Goal: Check status: Check status

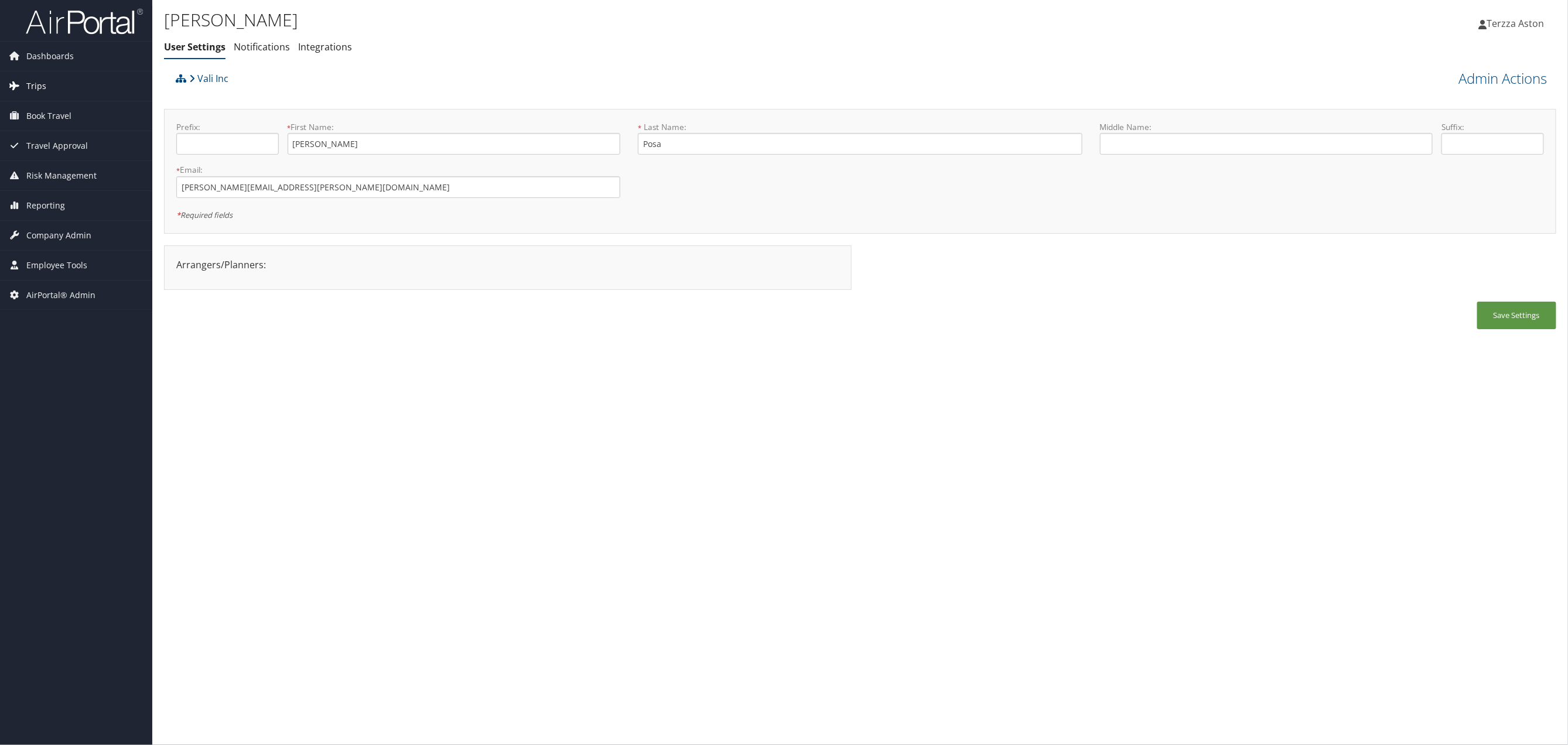
click at [45, 81] on link "Trips" at bounding box center [76, 86] width 152 height 29
click at [83, 106] on link "Airtinerary® Lookup" at bounding box center [76, 109] width 152 height 17
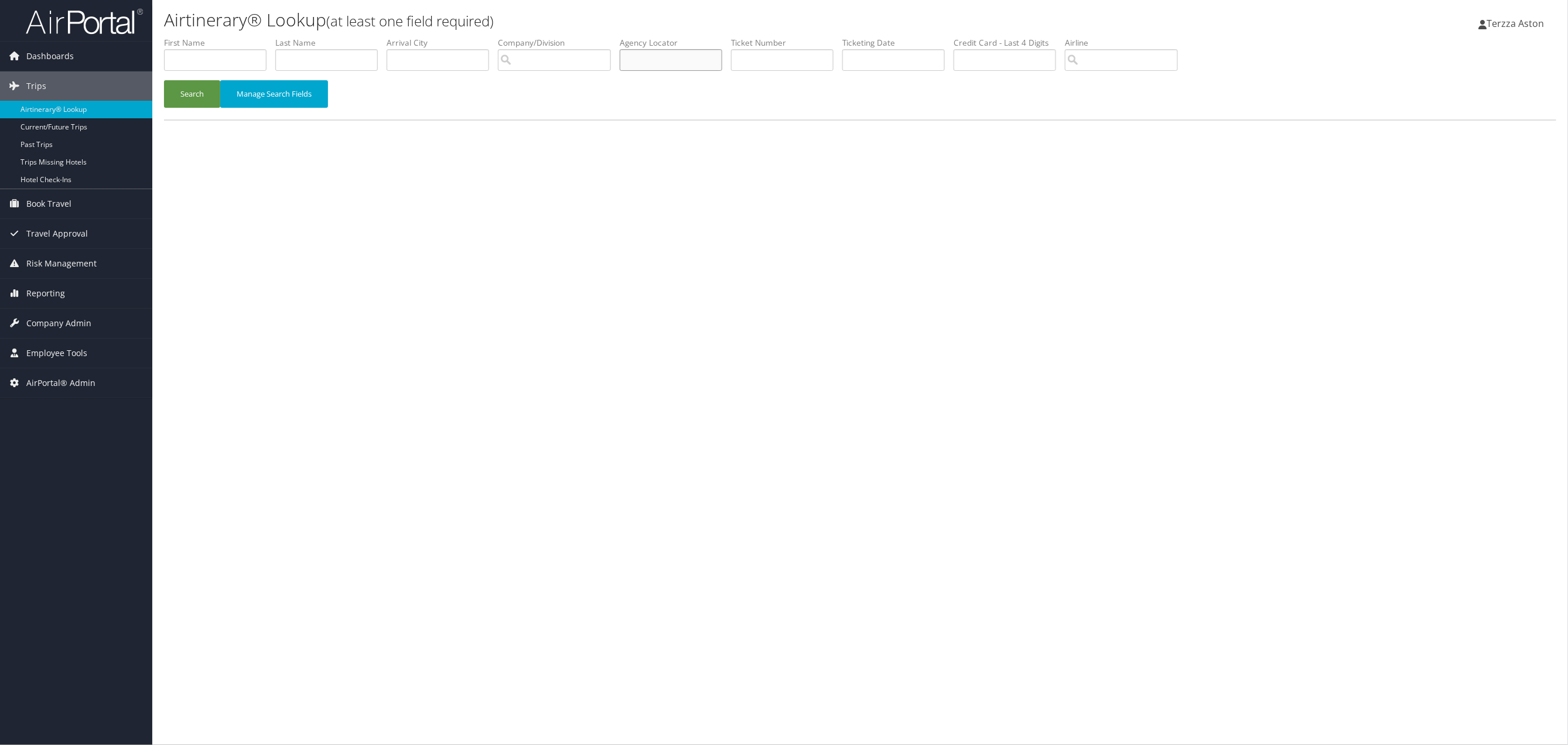
click at [656, 58] on input "text" at bounding box center [671, 60] width 103 height 22
type input "d"
type input "d996yn"
click at [195, 91] on button "Search" at bounding box center [192, 94] width 56 height 28
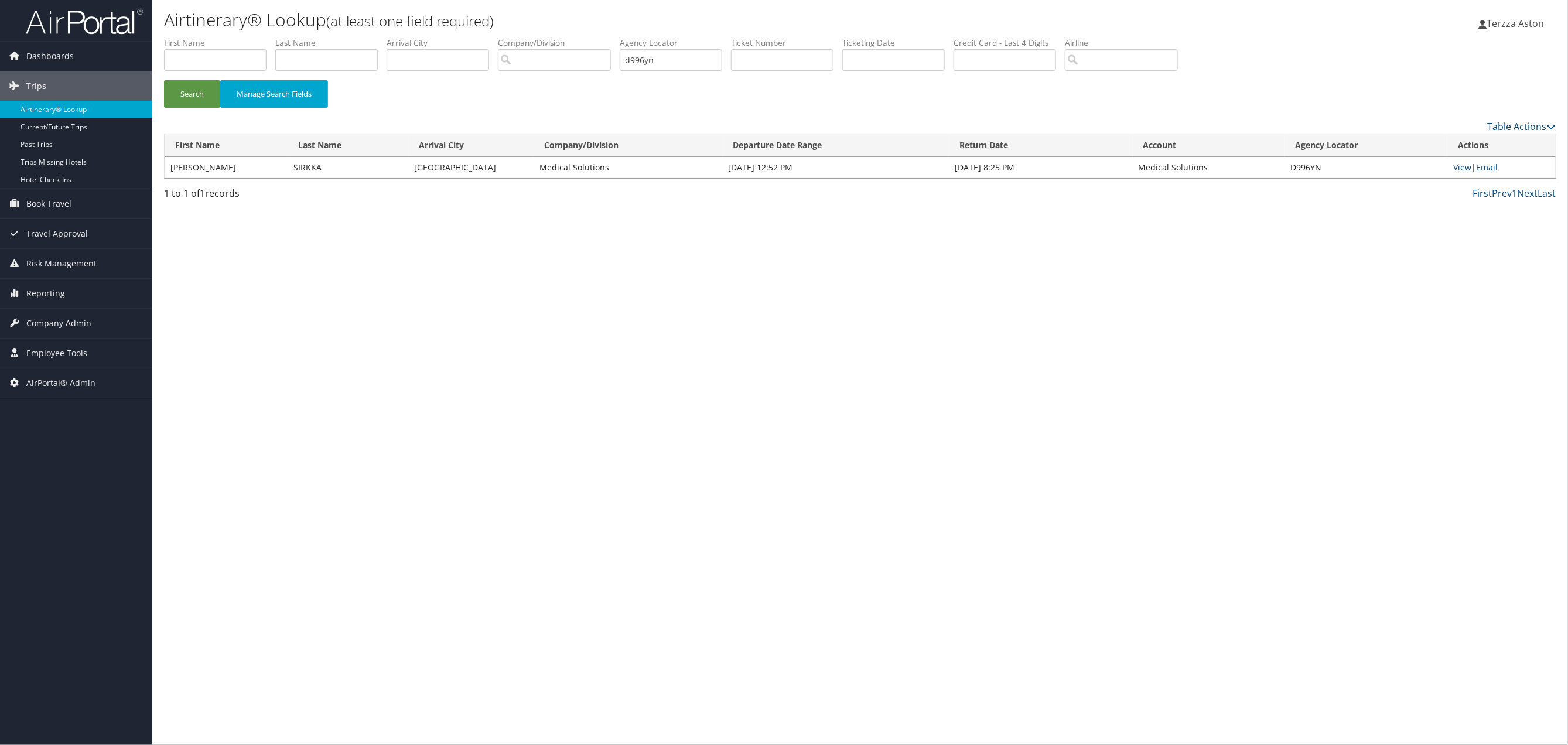
click at [1460, 172] on link "View" at bounding box center [1462, 167] width 18 height 11
click at [69, 318] on span "Company Admin" at bounding box center [58, 323] width 65 height 29
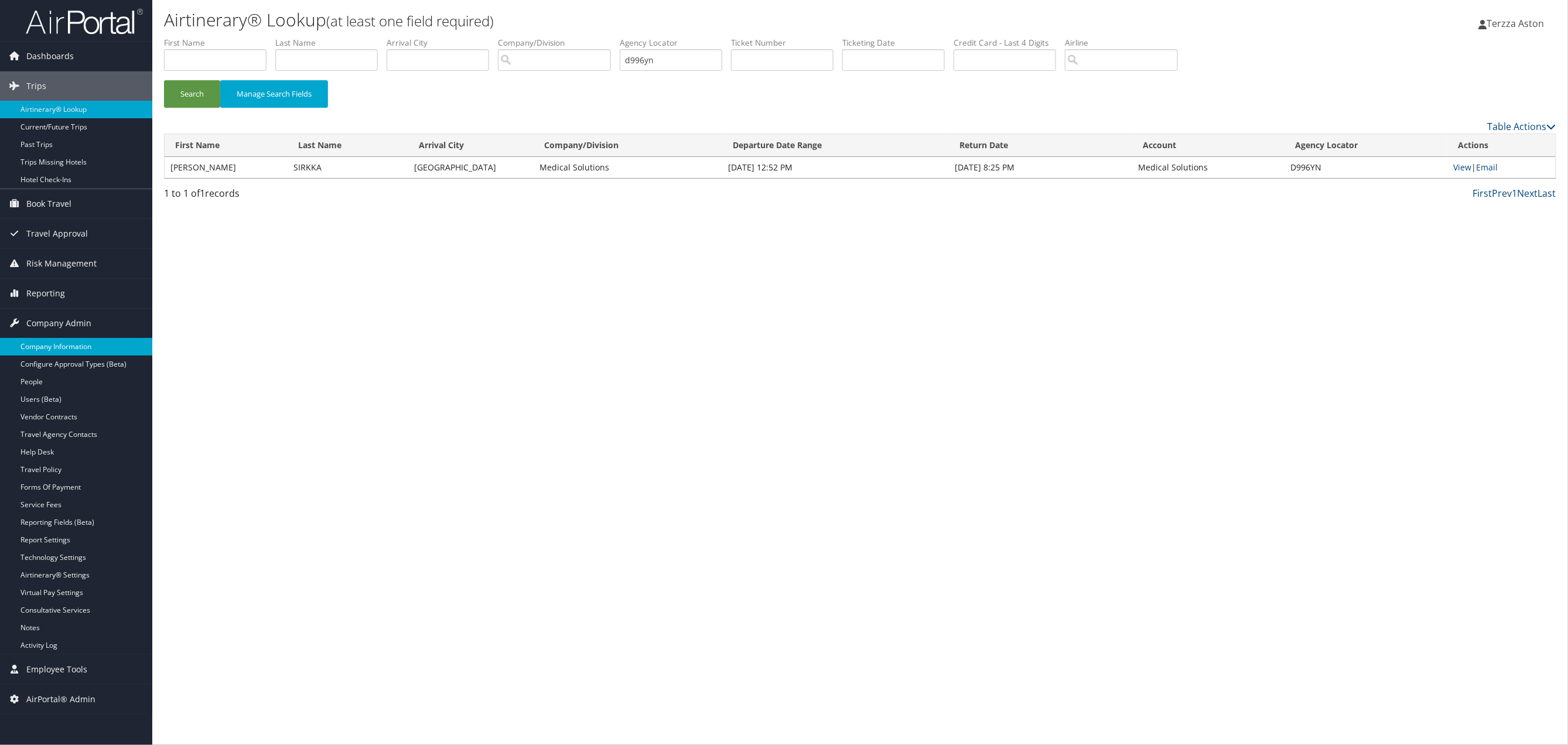
click at [67, 340] on link "Company Information" at bounding box center [76, 346] width 152 height 17
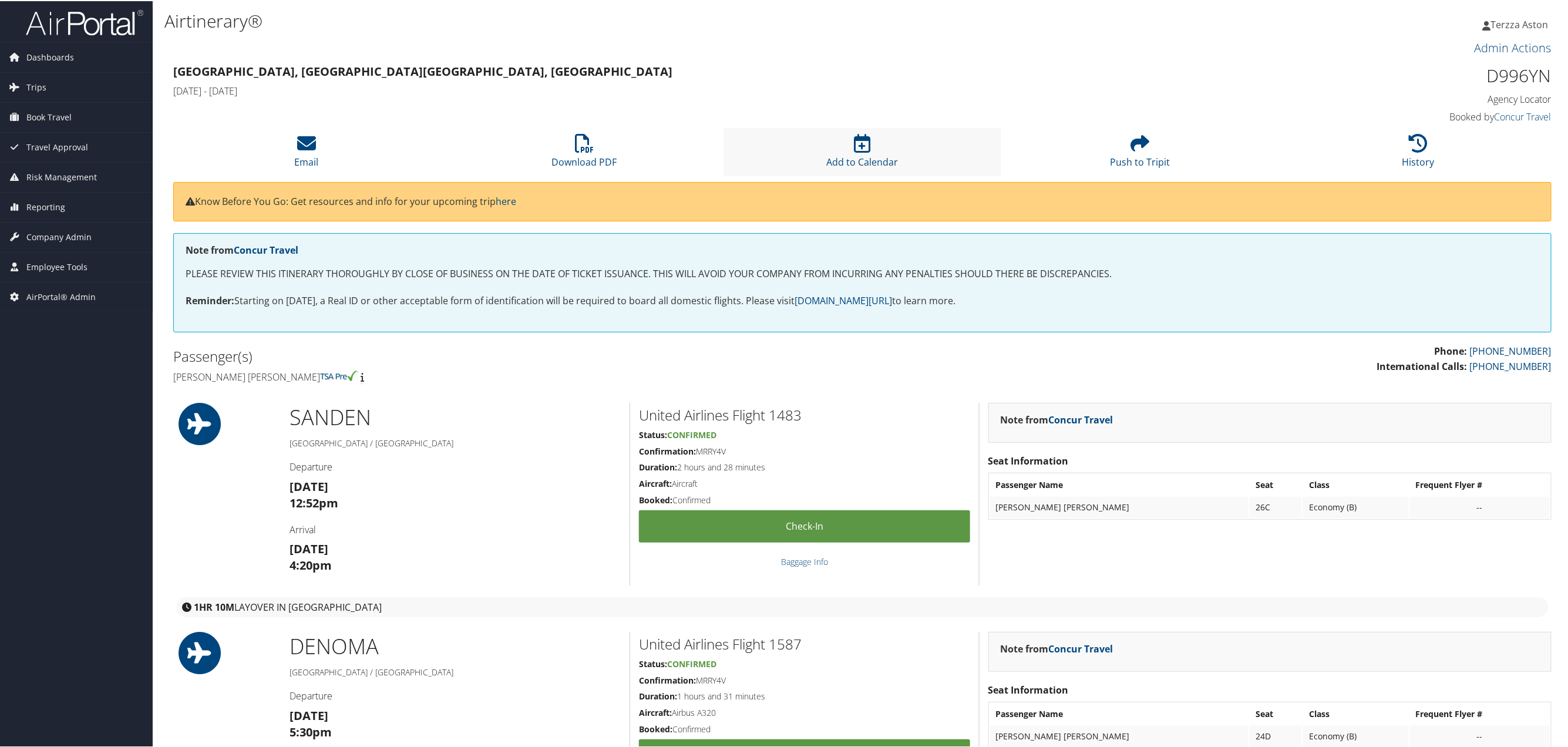
click at [839, 152] on li "Add to Calendar" at bounding box center [862, 150] width 278 height 48
click at [854, 141] on icon at bounding box center [862, 141] width 17 height 19
click at [858, 146] on icon at bounding box center [862, 141] width 17 height 19
click at [308, 145] on icon at bounding box center [306, 141] width 19 height 19
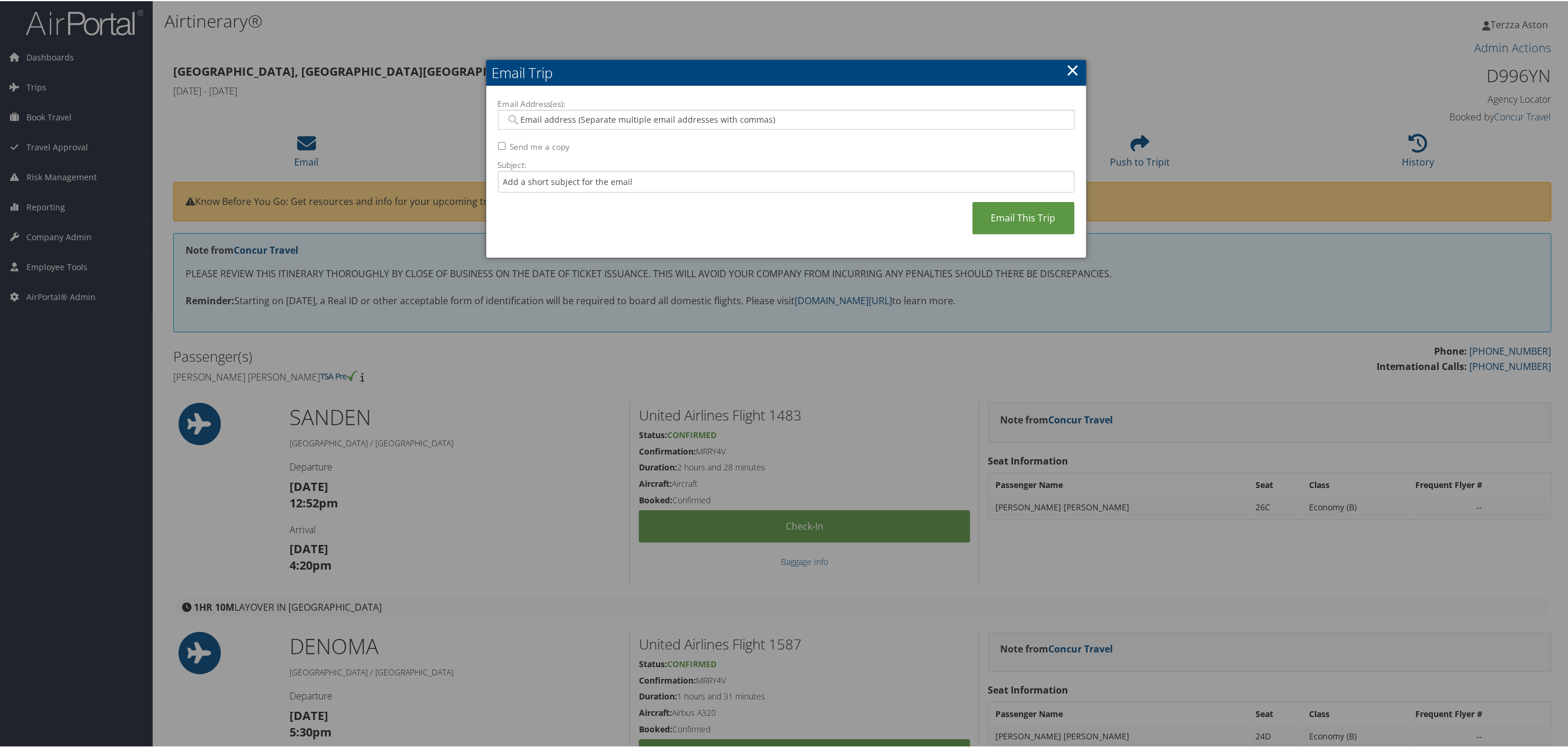
click at [523, 119] on input "Email Address(es):" at bounding box center [785, 118] width 560 height 12
type input "kerry.sirrka@medicalsolutions."
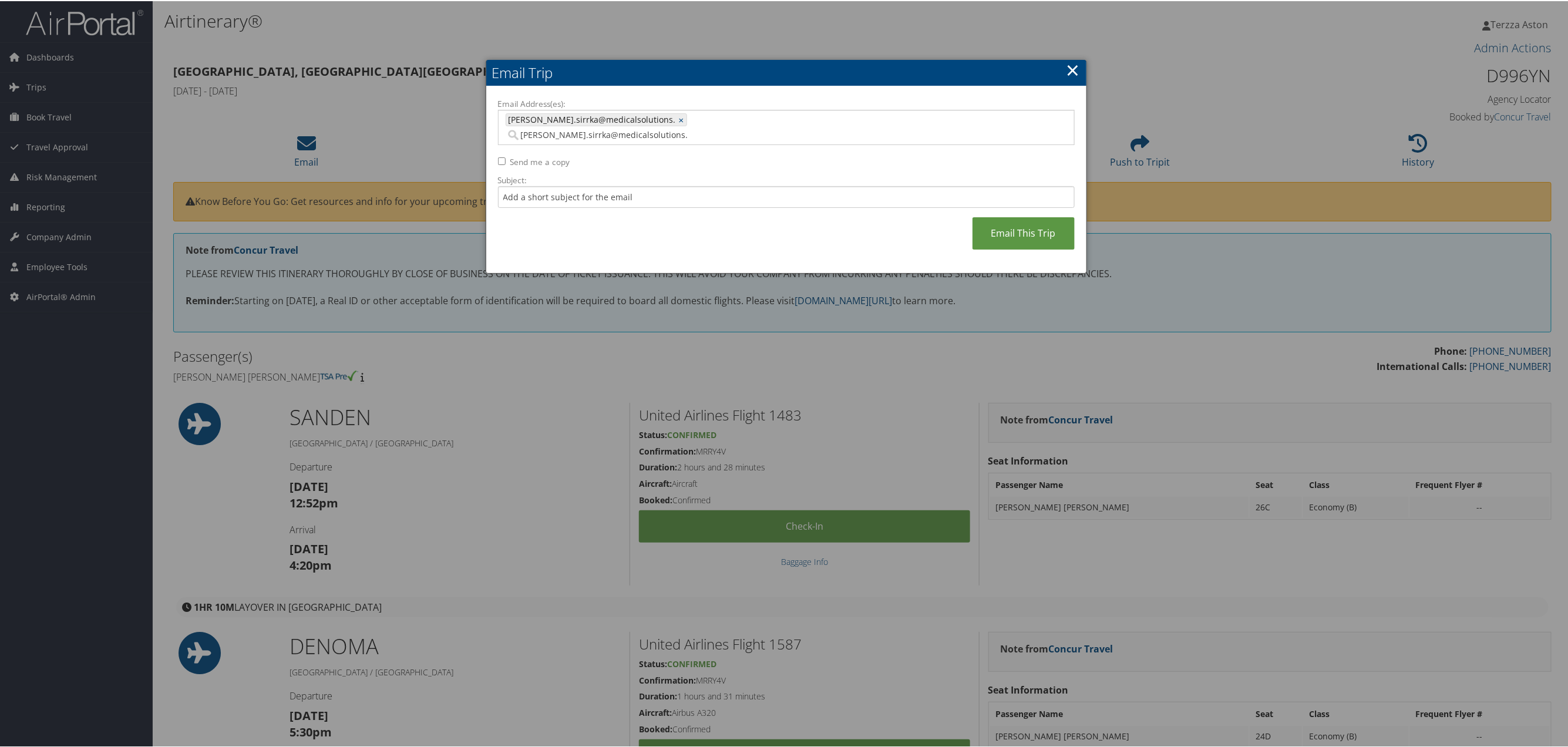
type input "kerry.sirrka@medicalsolutions."
click at [679, 119] on link "×" at bounding box center [683, 118] width 8 height 12
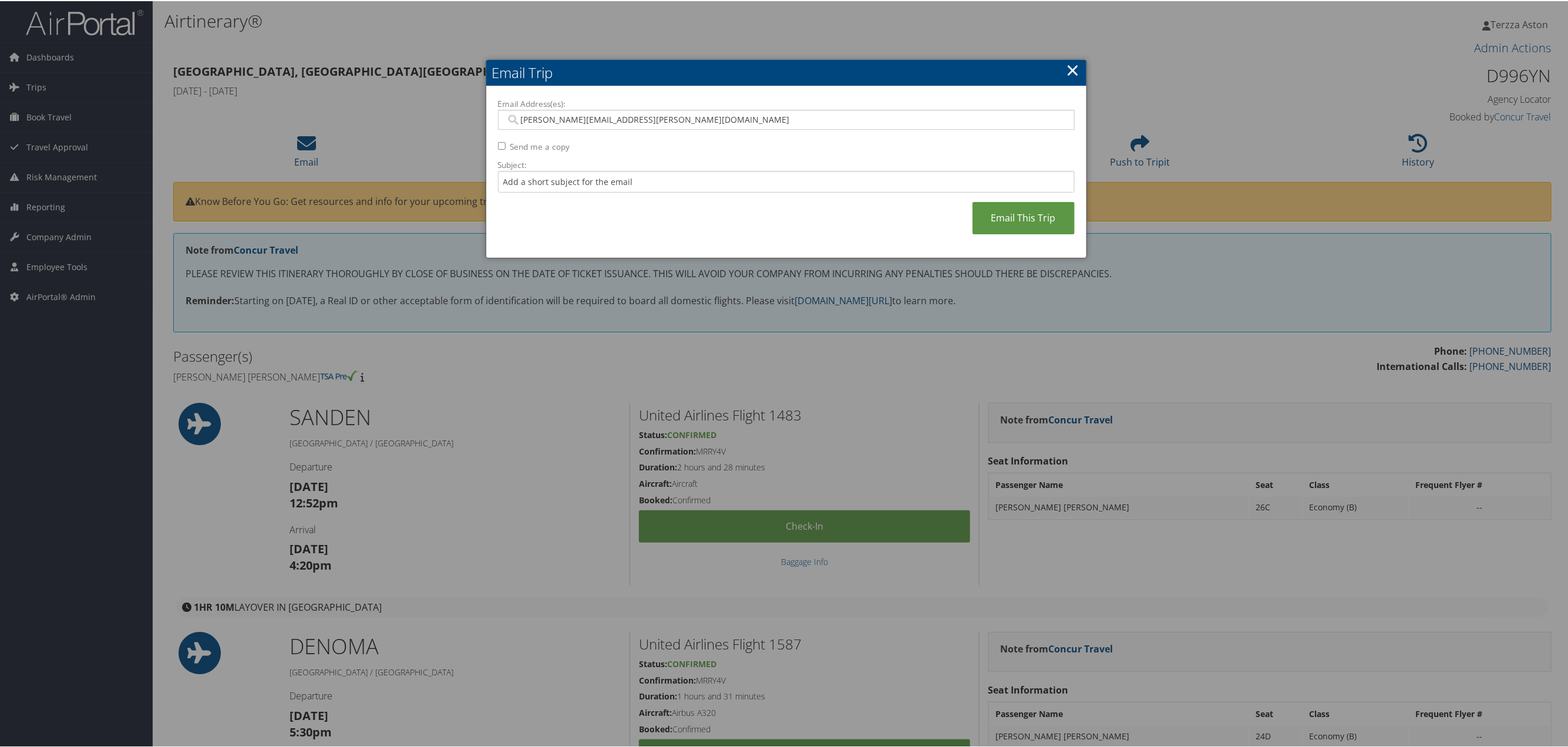
type input "kerry.sirkka@medicalsolutions.com"
click at [499, 145] on input "Send me a copy" at bounding box center [502, 145] width 8 height 8
checkbox input "true"
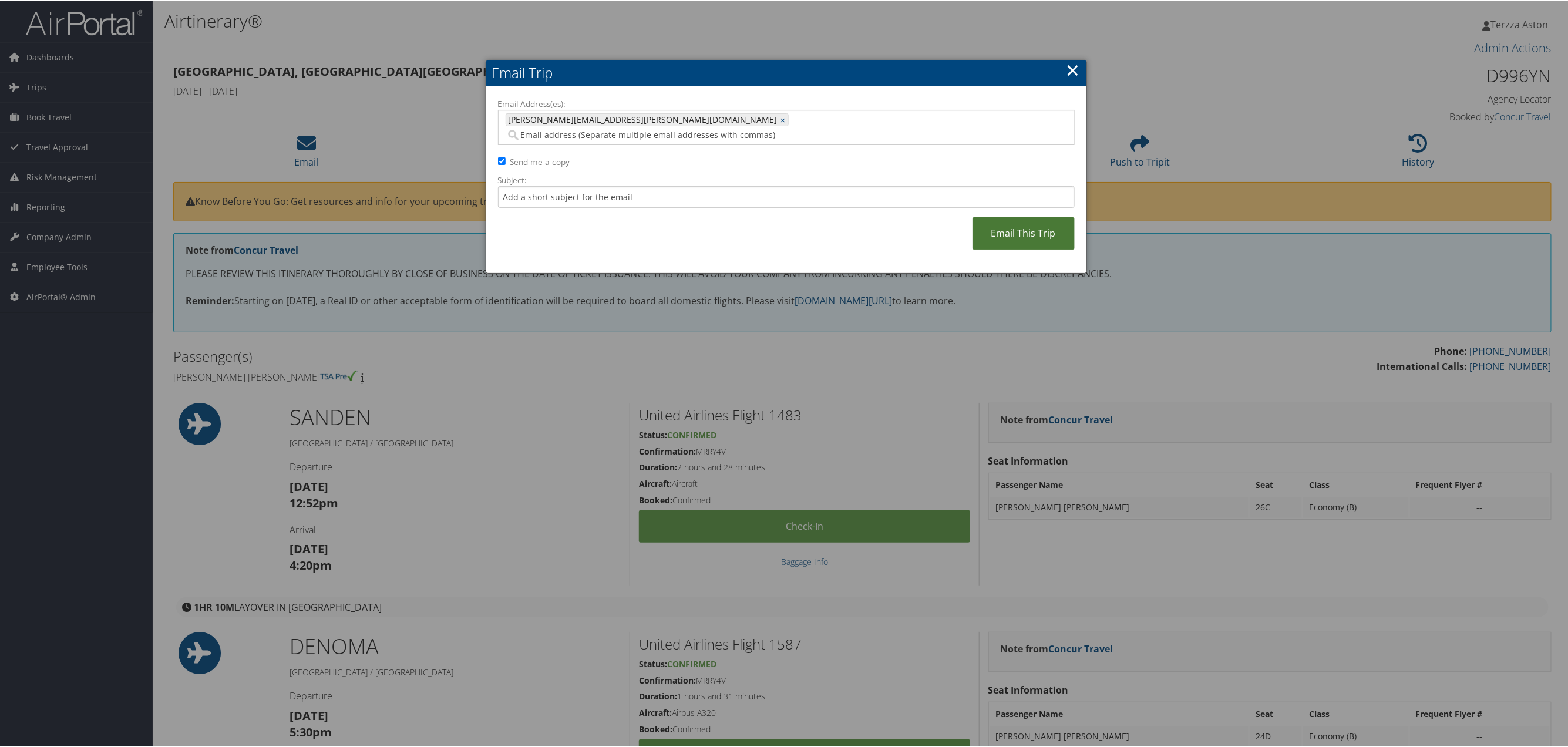
click at [999, 216] on link "Email This Trip" at bounding box center [1023, 232] width 102 height 32
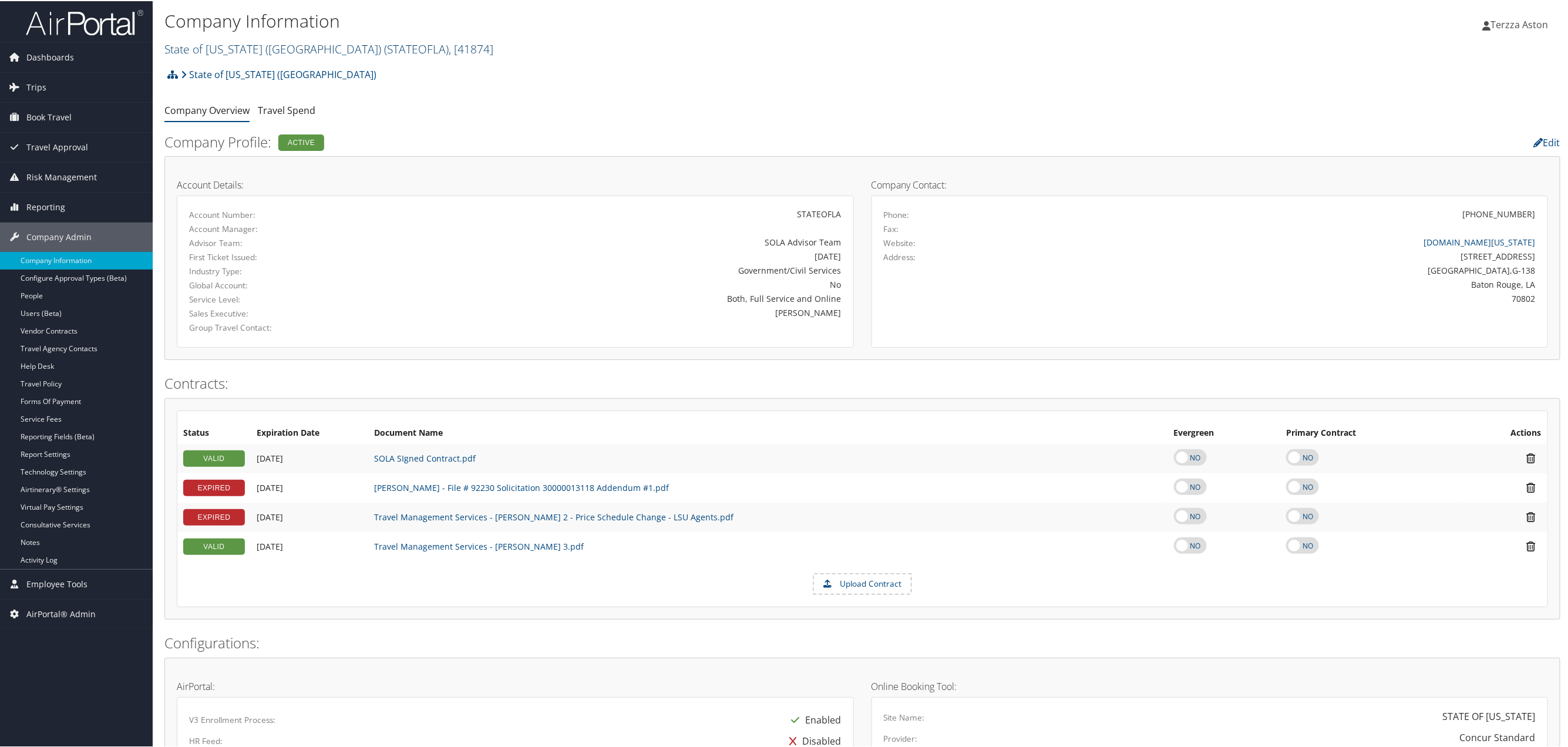
click at [449, 45] on span ", [ 41874 ]" at bounding box center [471, 48] width 44 height 16
click at [197, 73] on input "search" at bounding box center [242, 69] width 154 height 22
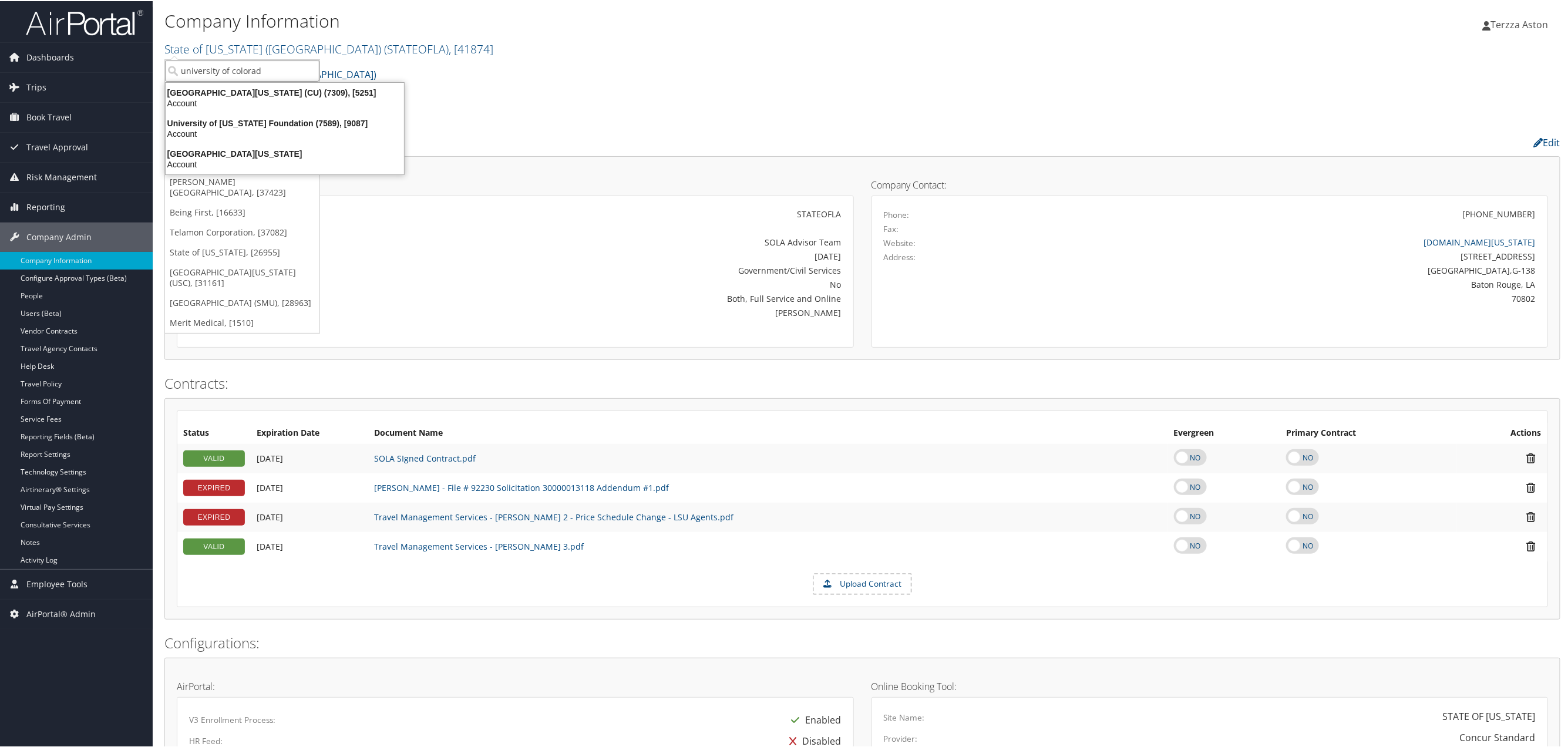
type input "university of colorado"
click at [242, 91] on div "University of Colorado (CU) (7309), [5251]" at bounding box center [285, 91] width 253 height 10
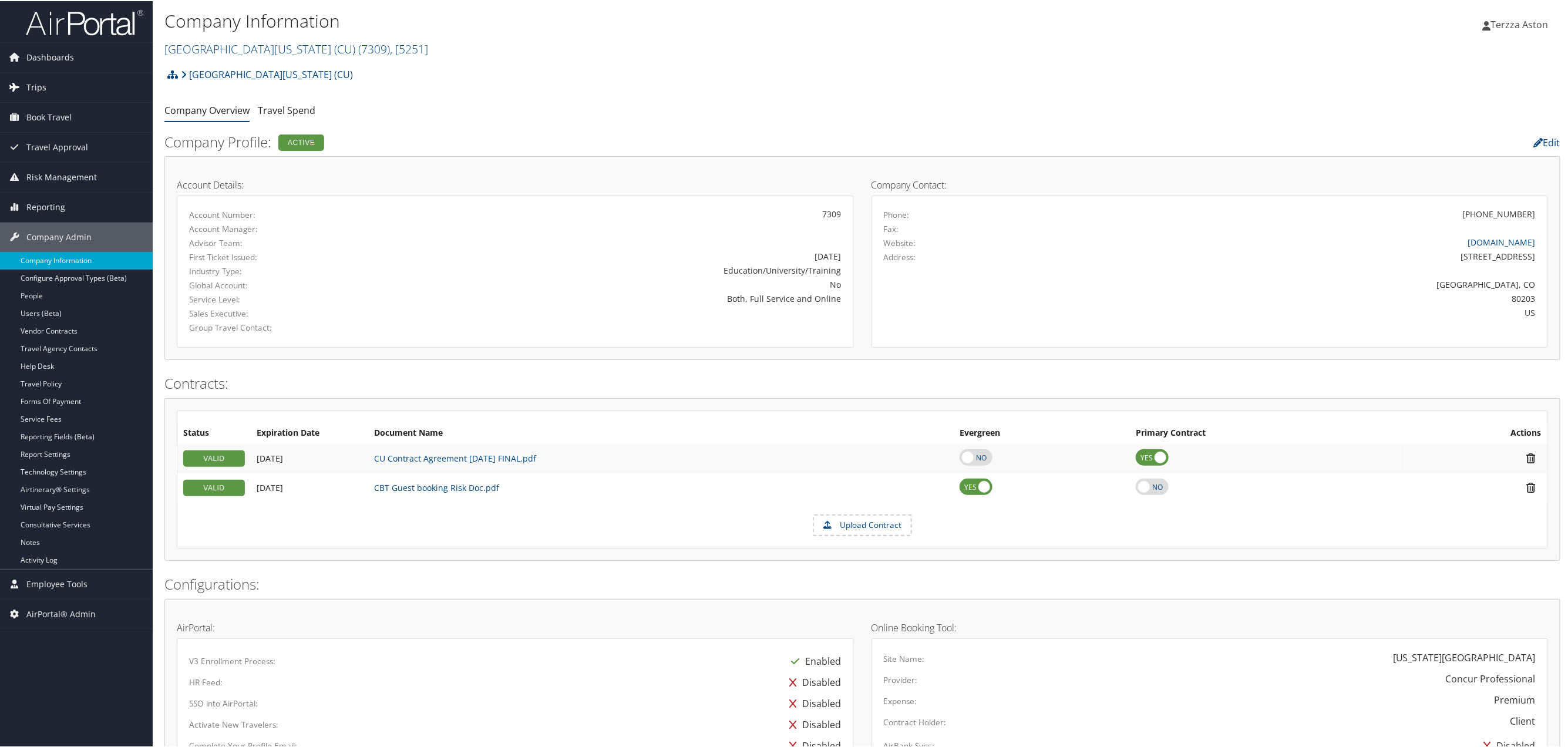
click at [39, 86] on span "Trips" at bounding box center [36, 86] width 20 height 30
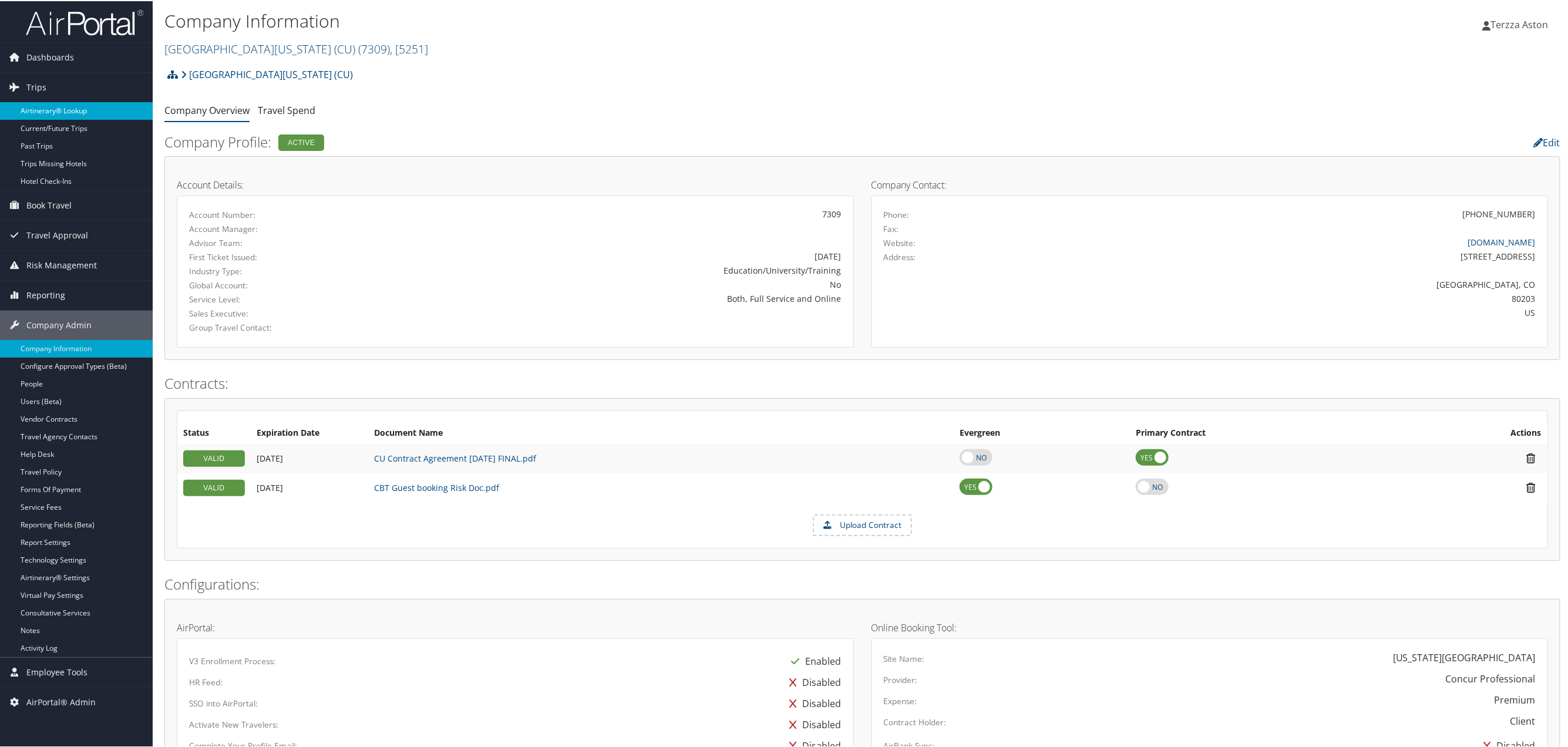
click at [73, 114] on link "Airtinerary® Lookup" at bounding box center [76, 109] width 152 height 17
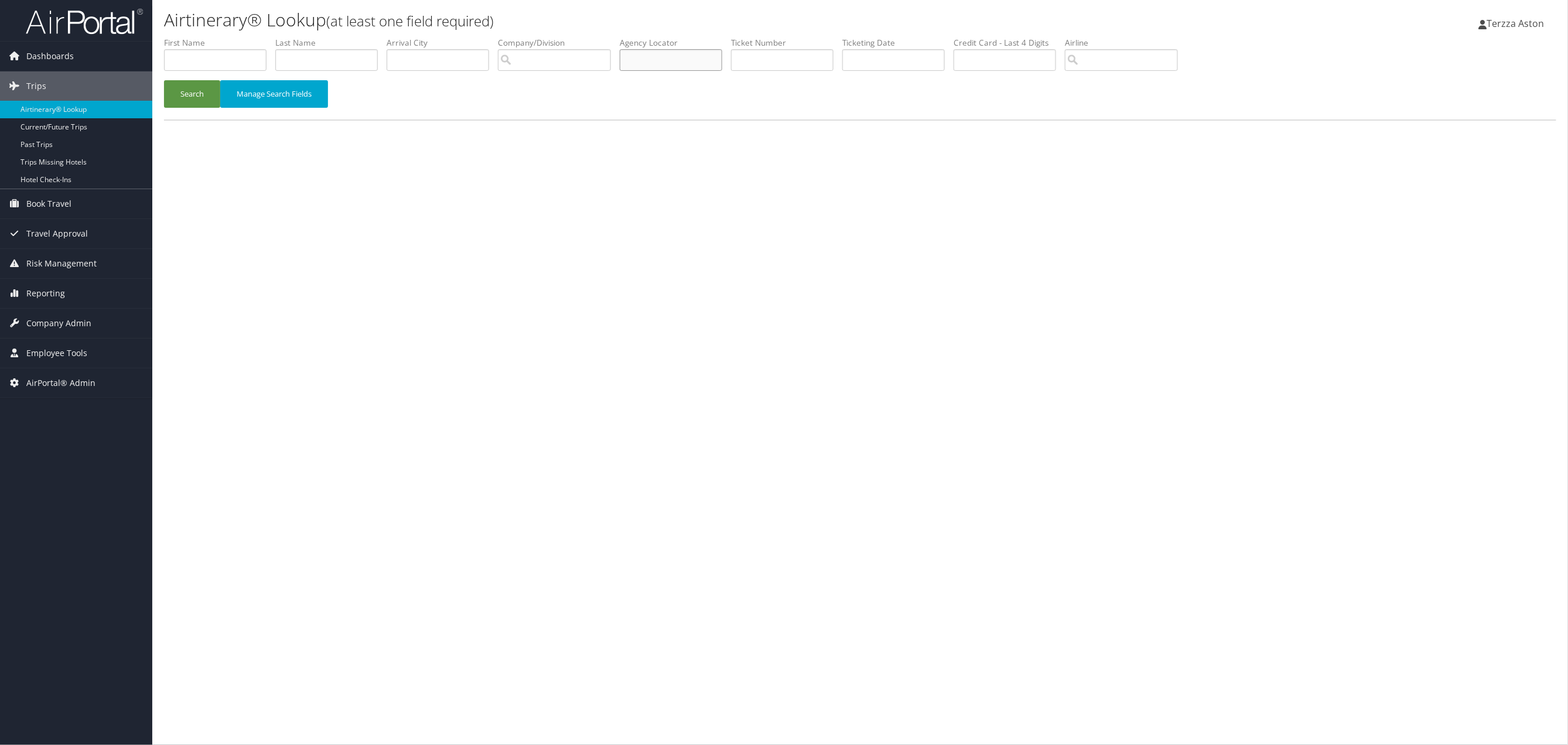
click at [675, 59] on input "text" at bounding box center [671, 60] width 103 height 22
type input "cn08g8"
click at [199, 94] on button "Search" at bounding box center [192, 94] width 56 height 28
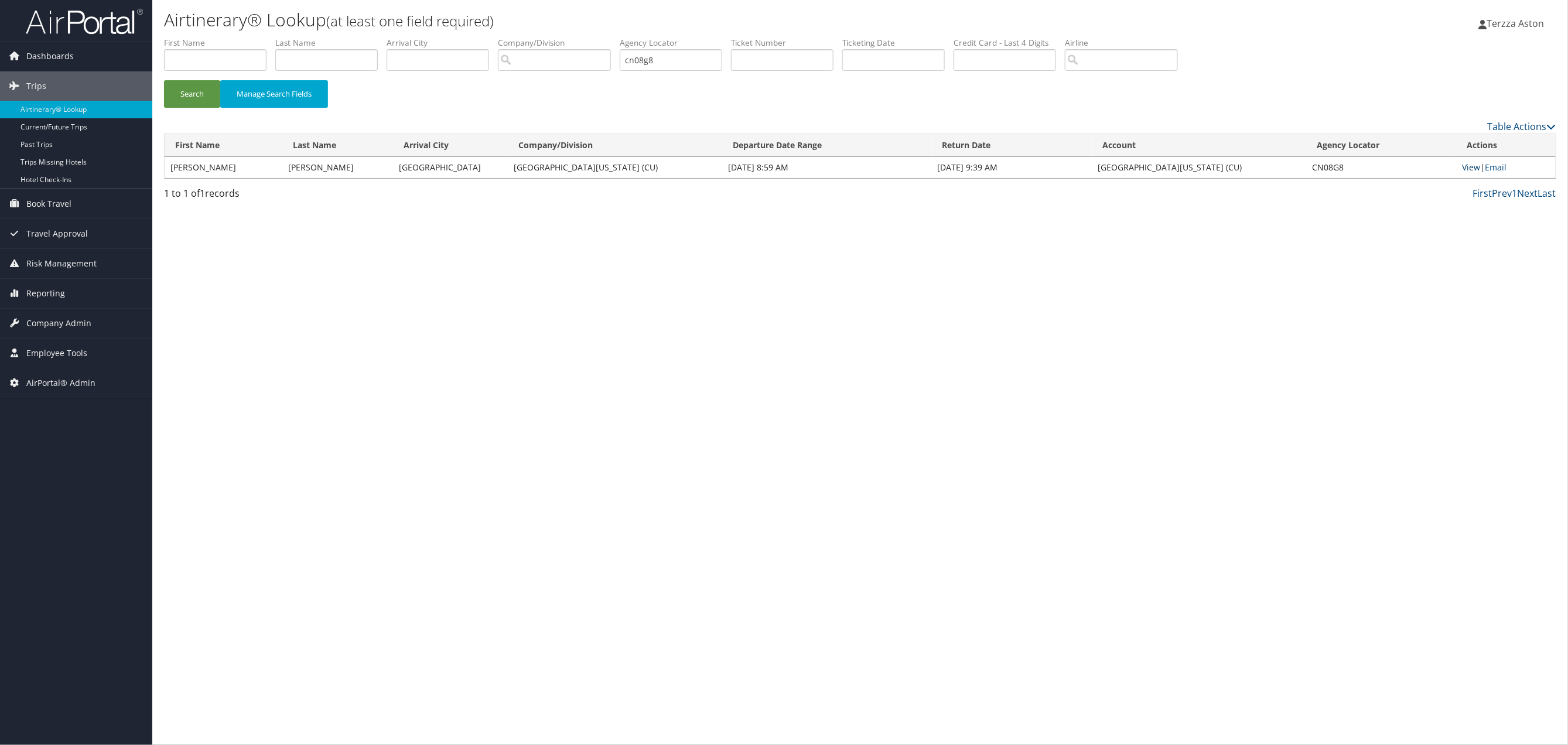
click at [1472, 167] on link "View" at bounding box center [1471, 167] width 18 height 11
click at [71, 317] on span "Company Admin" at bounding box center [58, 323] width 65 height 29
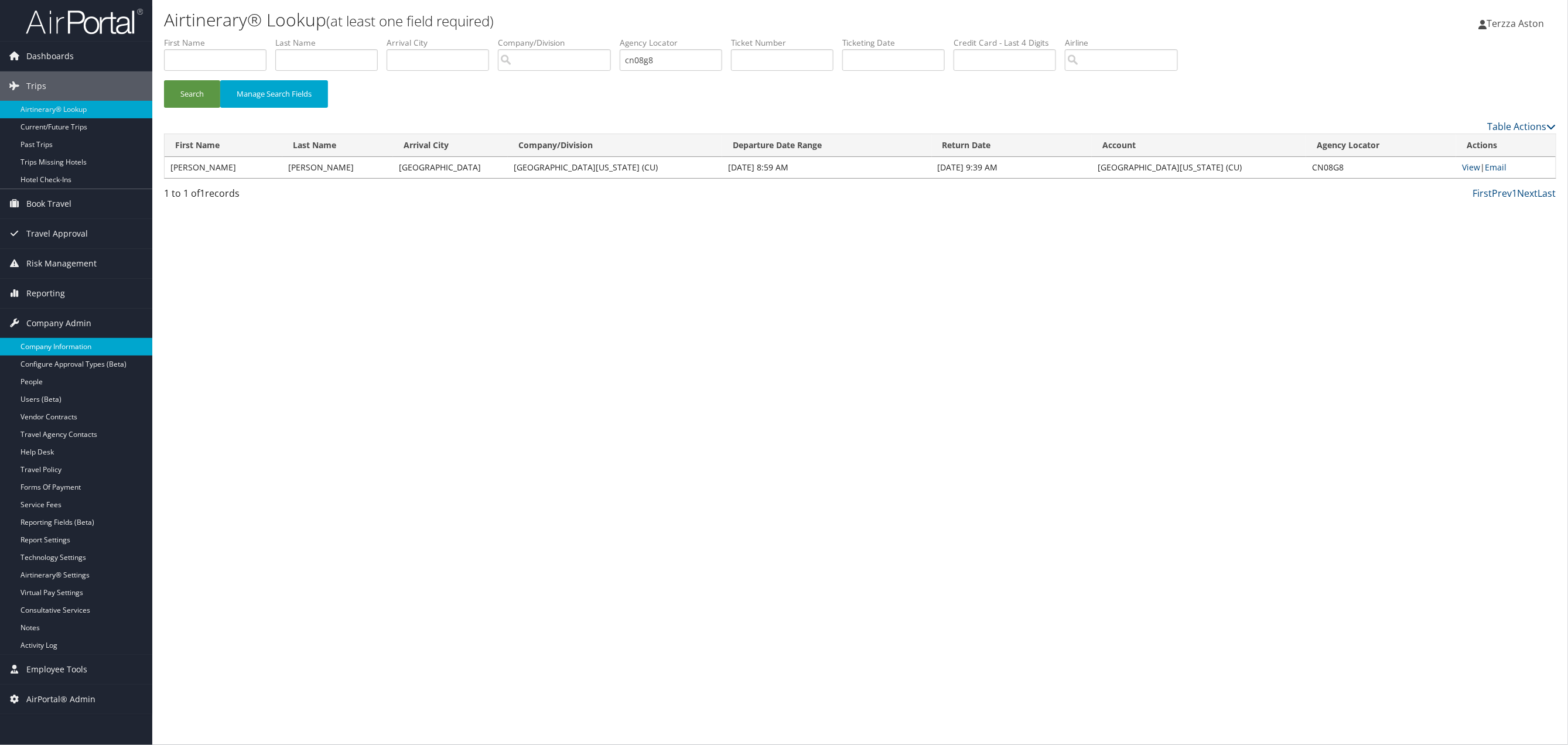
click at [74, 339] on link "Company Information" at bounding box center [76, 346] width 152 height 17
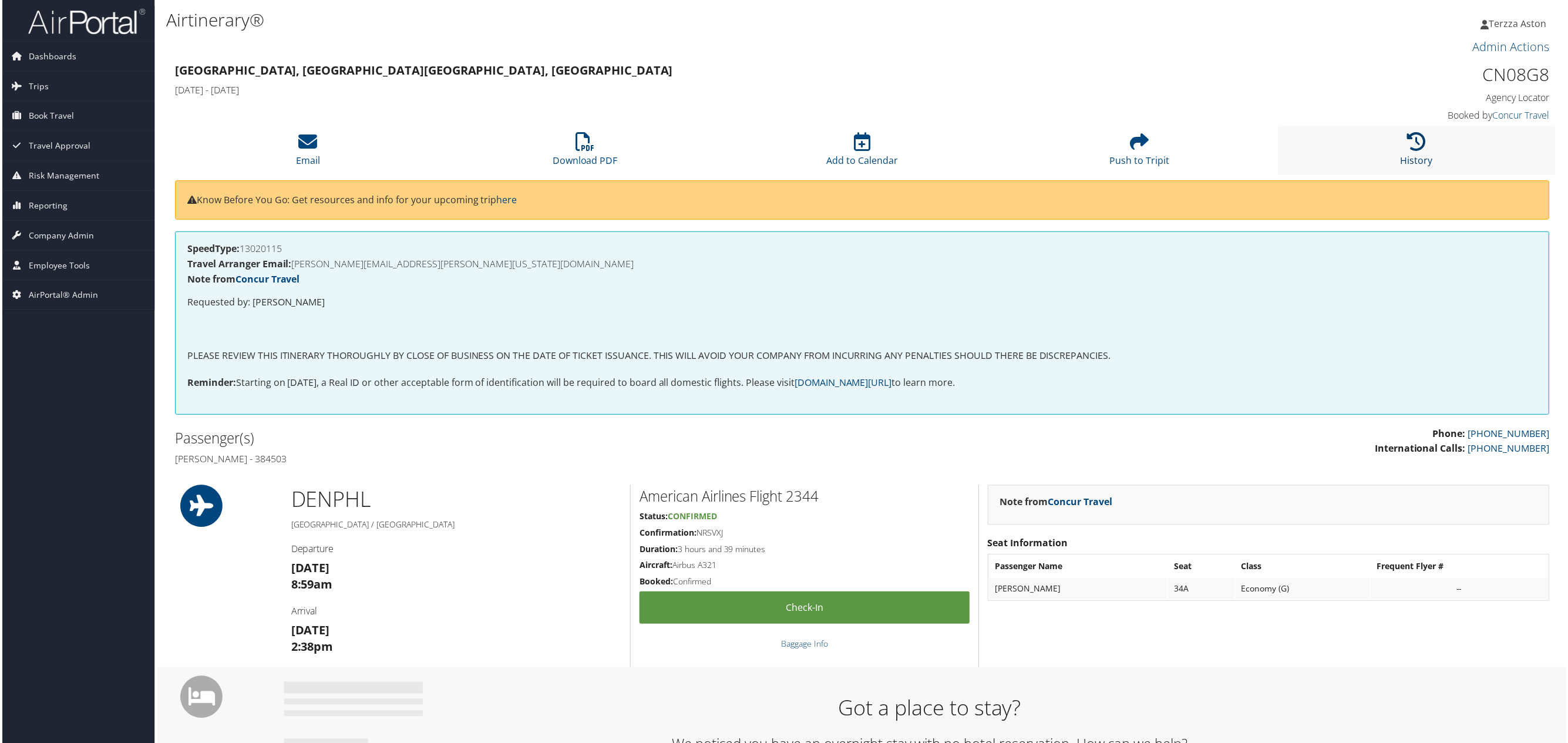
click at [1410, 141] on icon at bounding box center [1418, 141] width 19 height 19
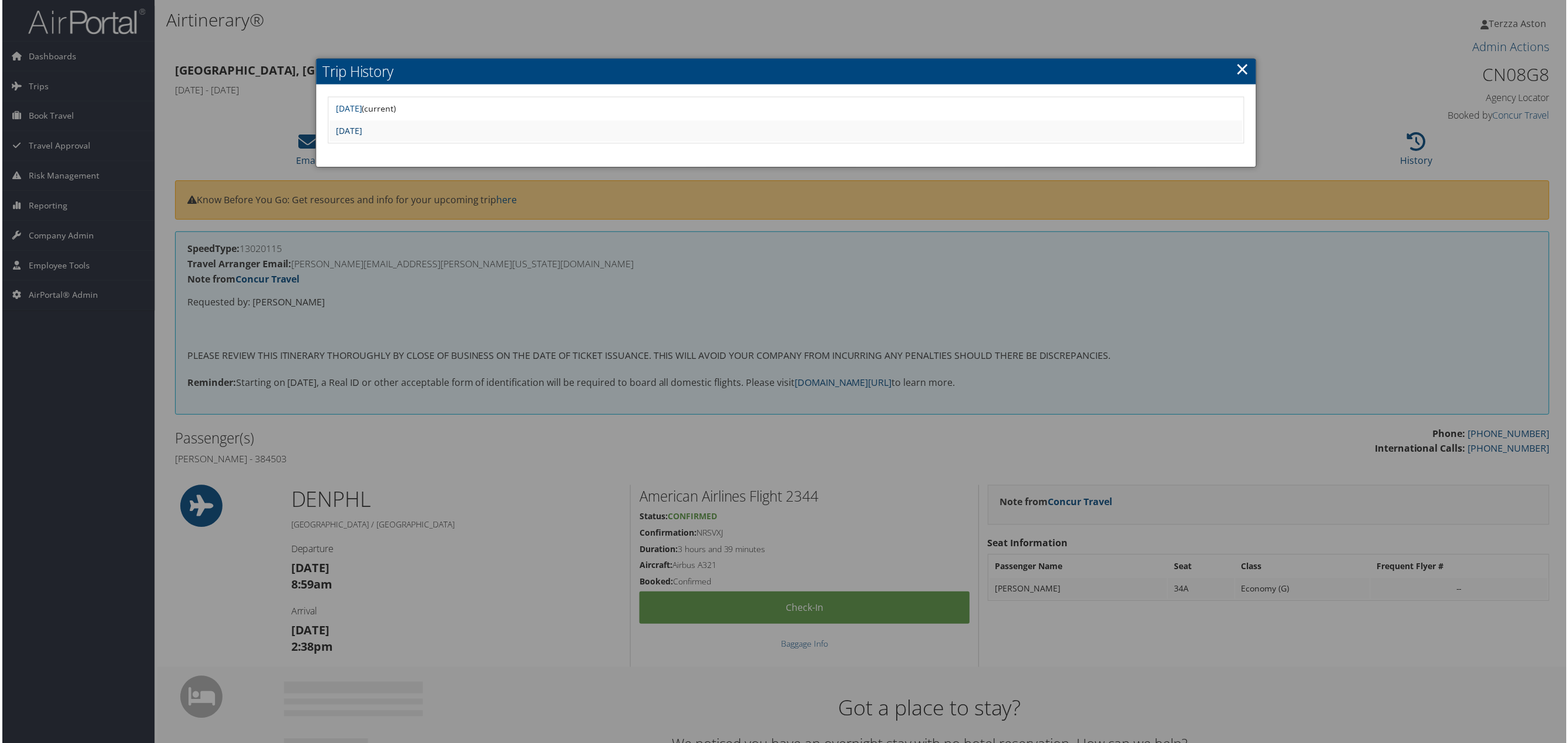
click at [361, 132] on link "Tue Jun 24 17:16:37 MDT 2025" at bounding box center [347, 130] width 26 height 11
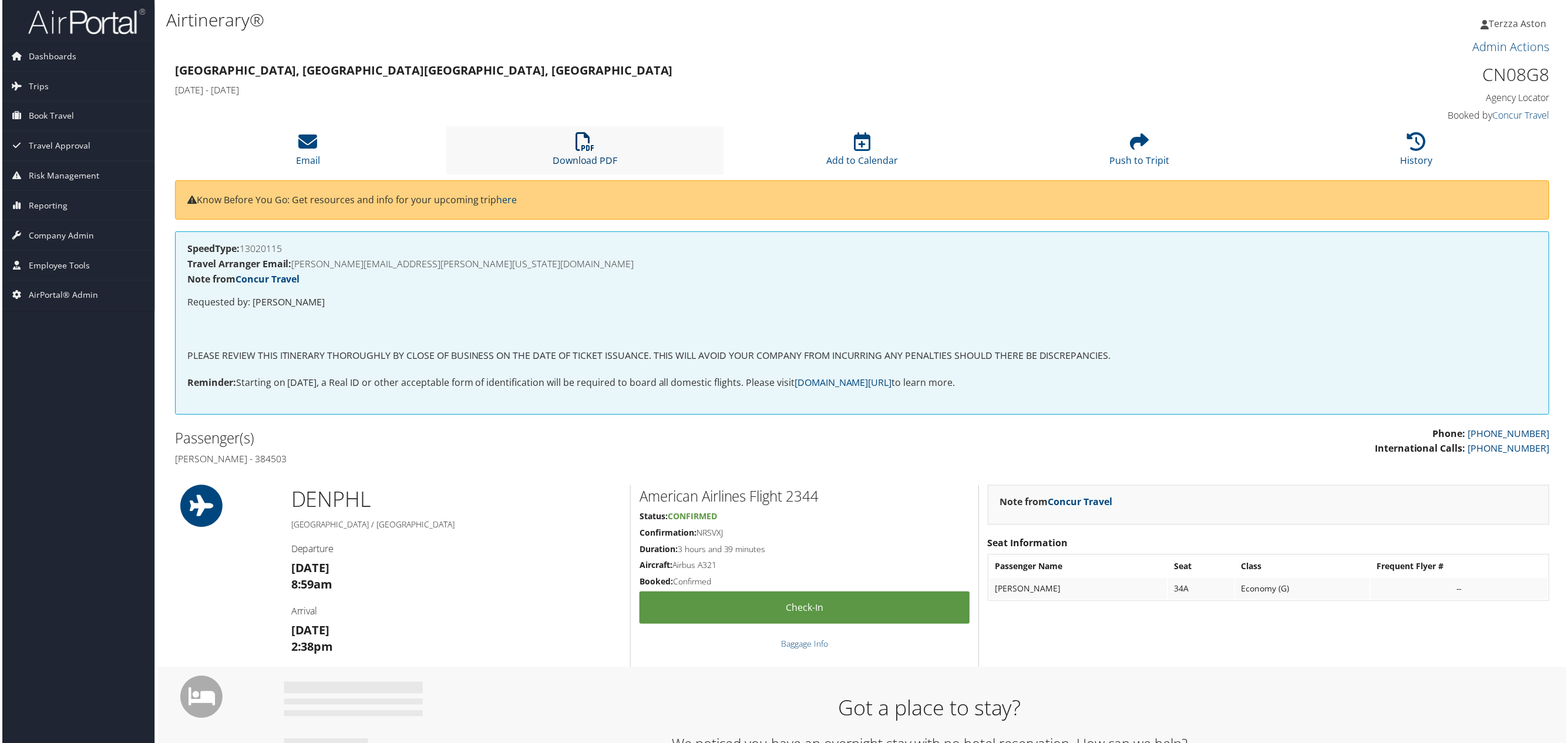
click at [583, 147] on icon at bounding box center [584, 141] width 19 height 19
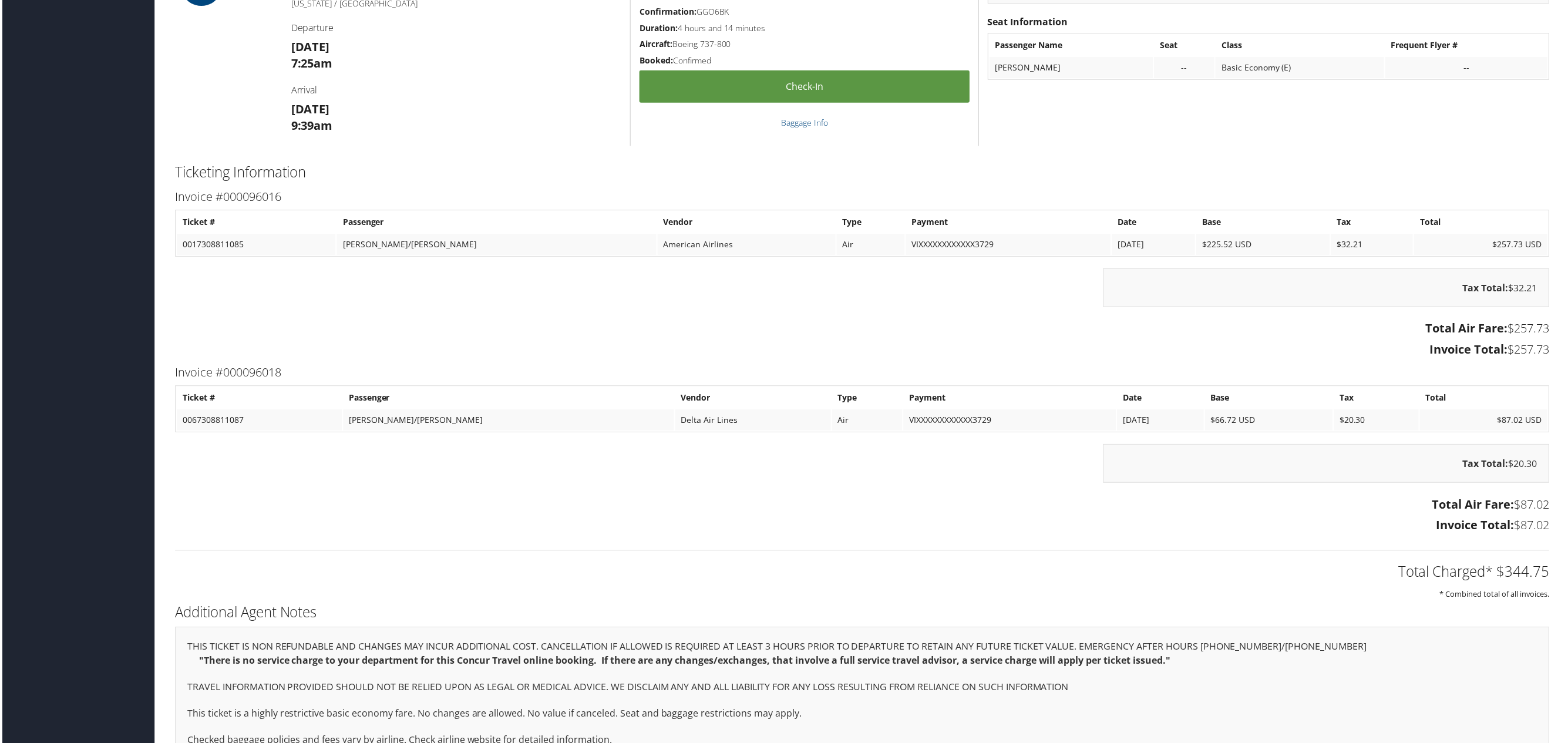
scroll to position [870, 0]
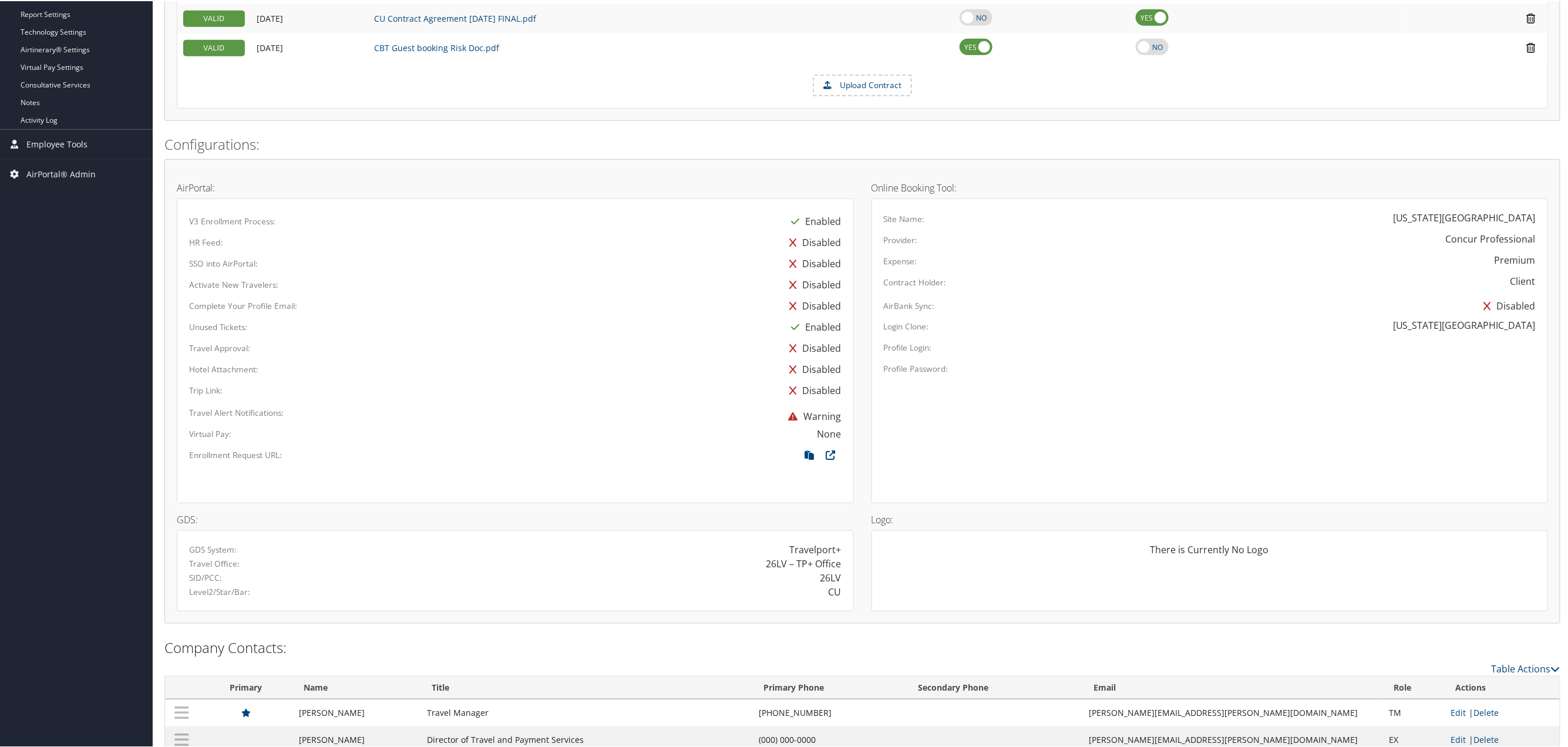
scroll to position [467, 0]
